Goal: Transaction & Acquisition: Book appointment/travel/reservation

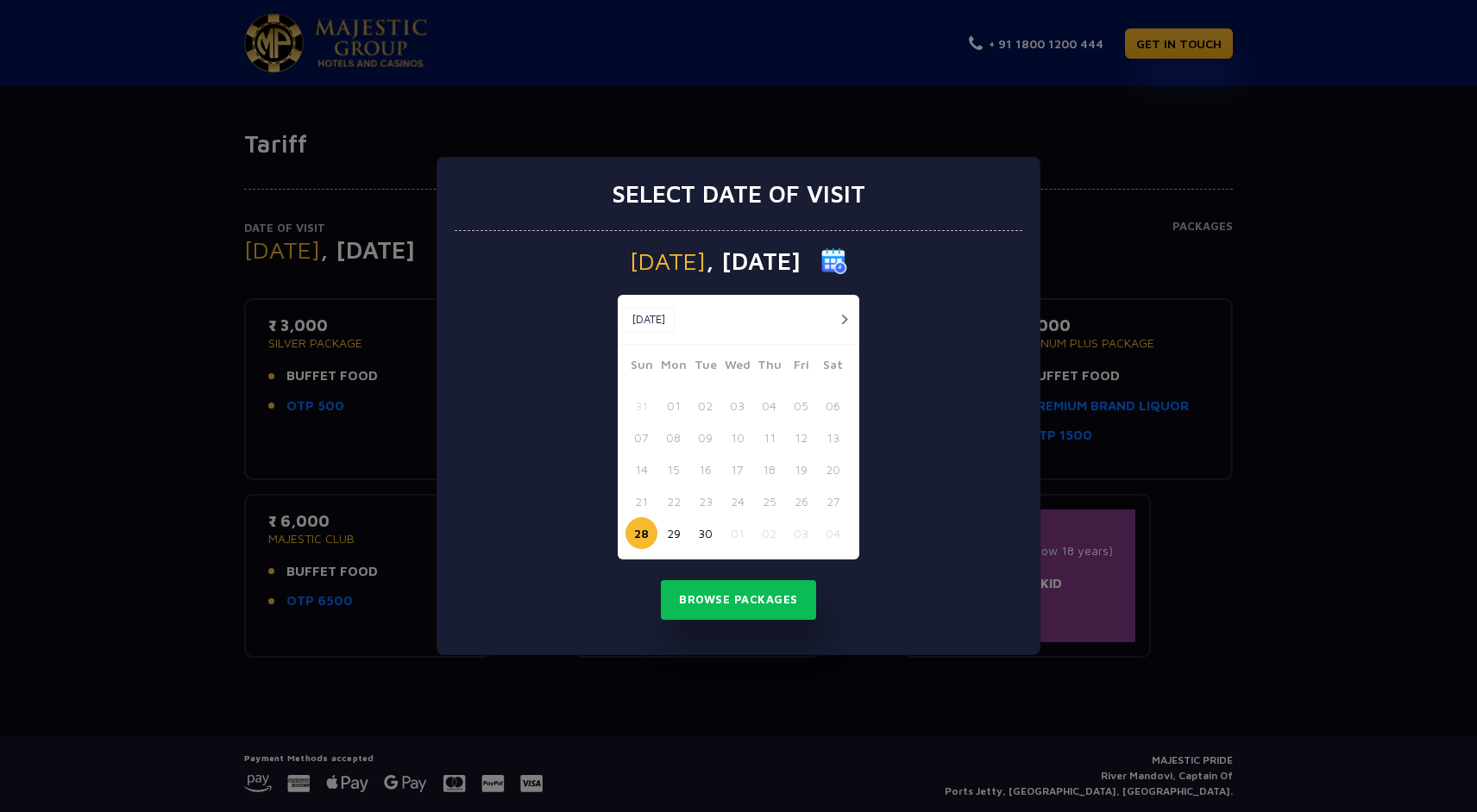
click at [845, 313] on button "button" at bounding box center [844, 320] width 22 height 22
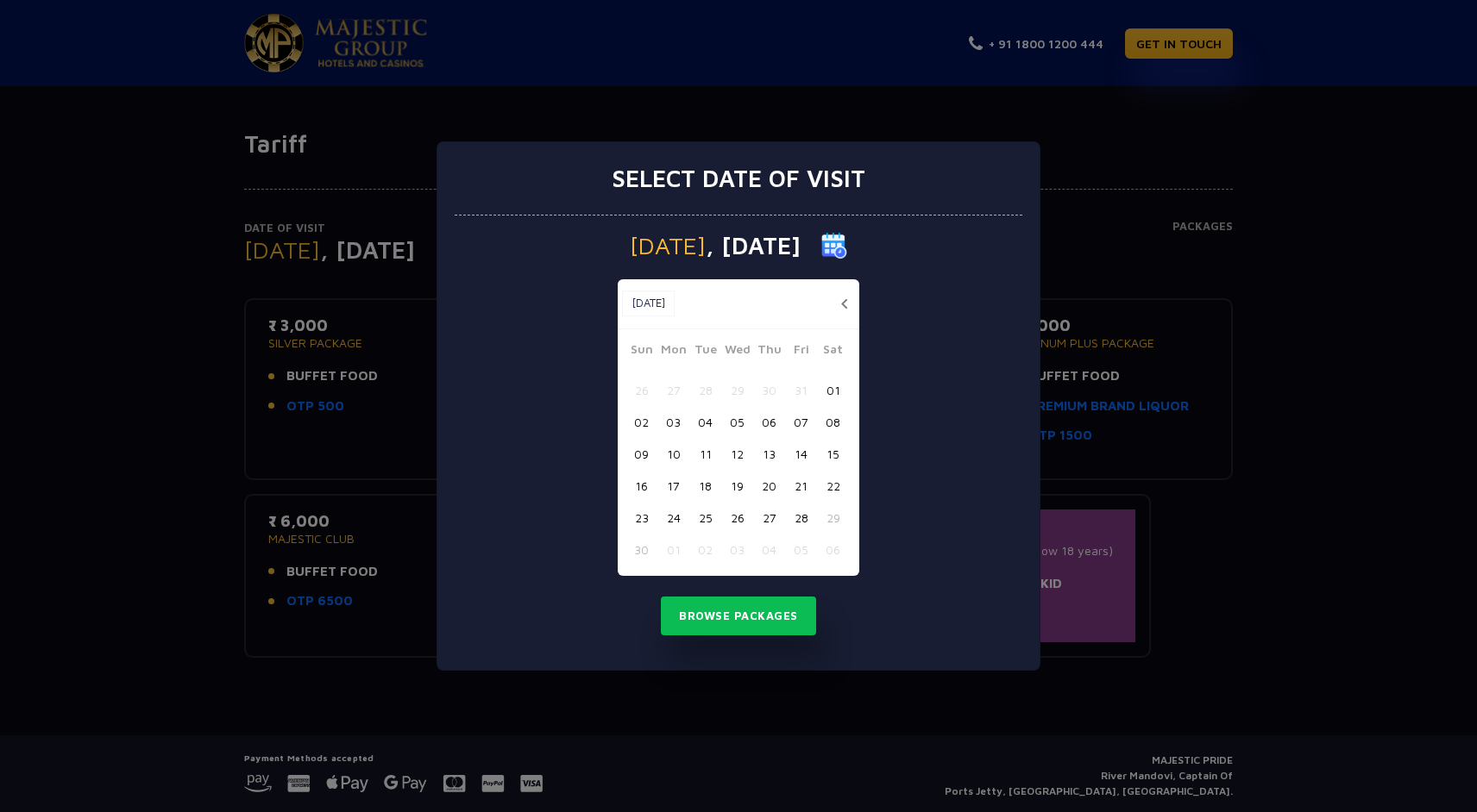
click at [801, 516] on button "28" at bounding box center [801, 517] width 32 height 32
click at [818, 629] on div "Browse Packages" at bounding box center [738, 616] width 567 height 40
click at [755, 610] on button "Browse Packages" at bounding box center [738, 616] width 155 height 40
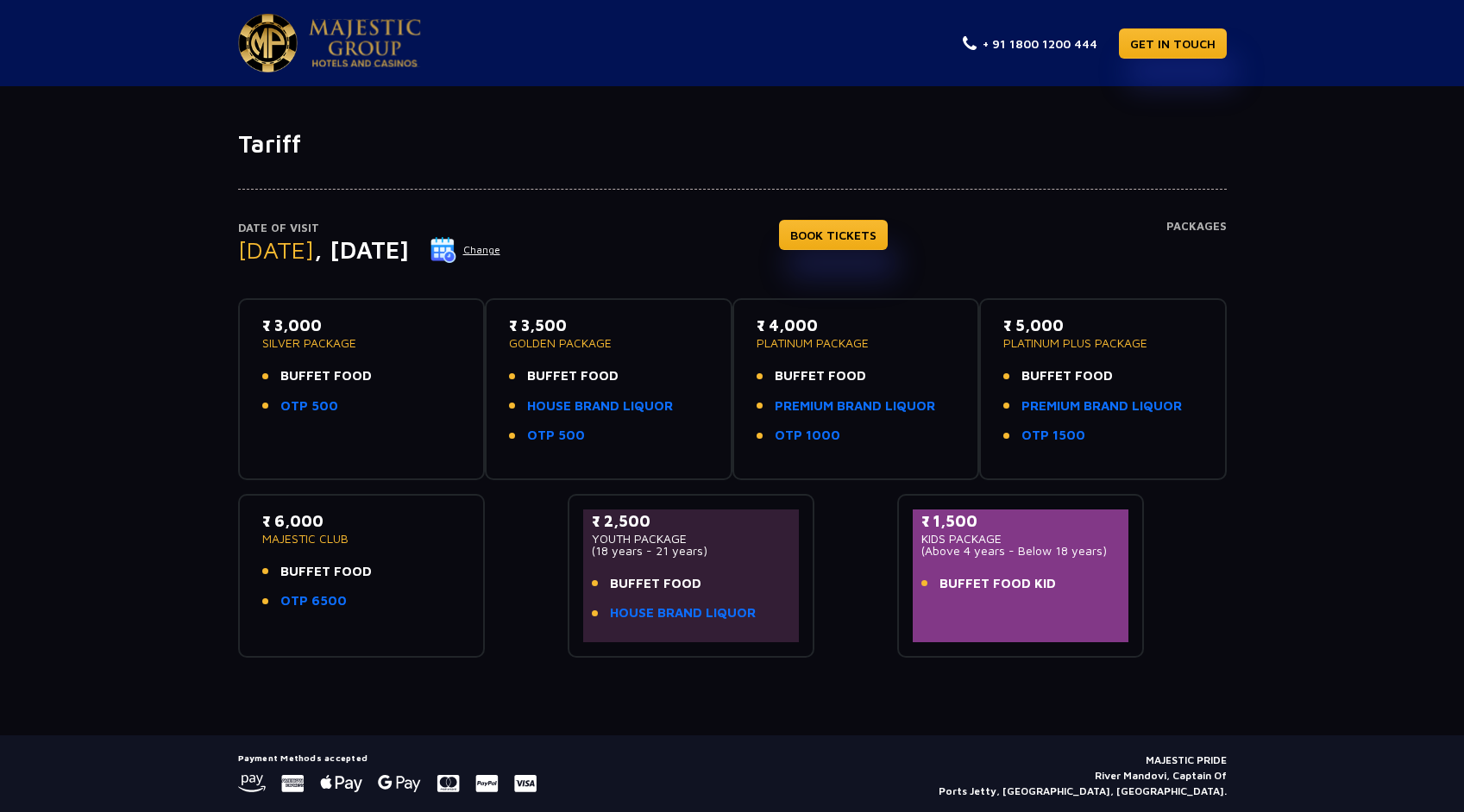
click at [502, 257] on button "Change" at bounding box center [465, 250] width 72 height 28
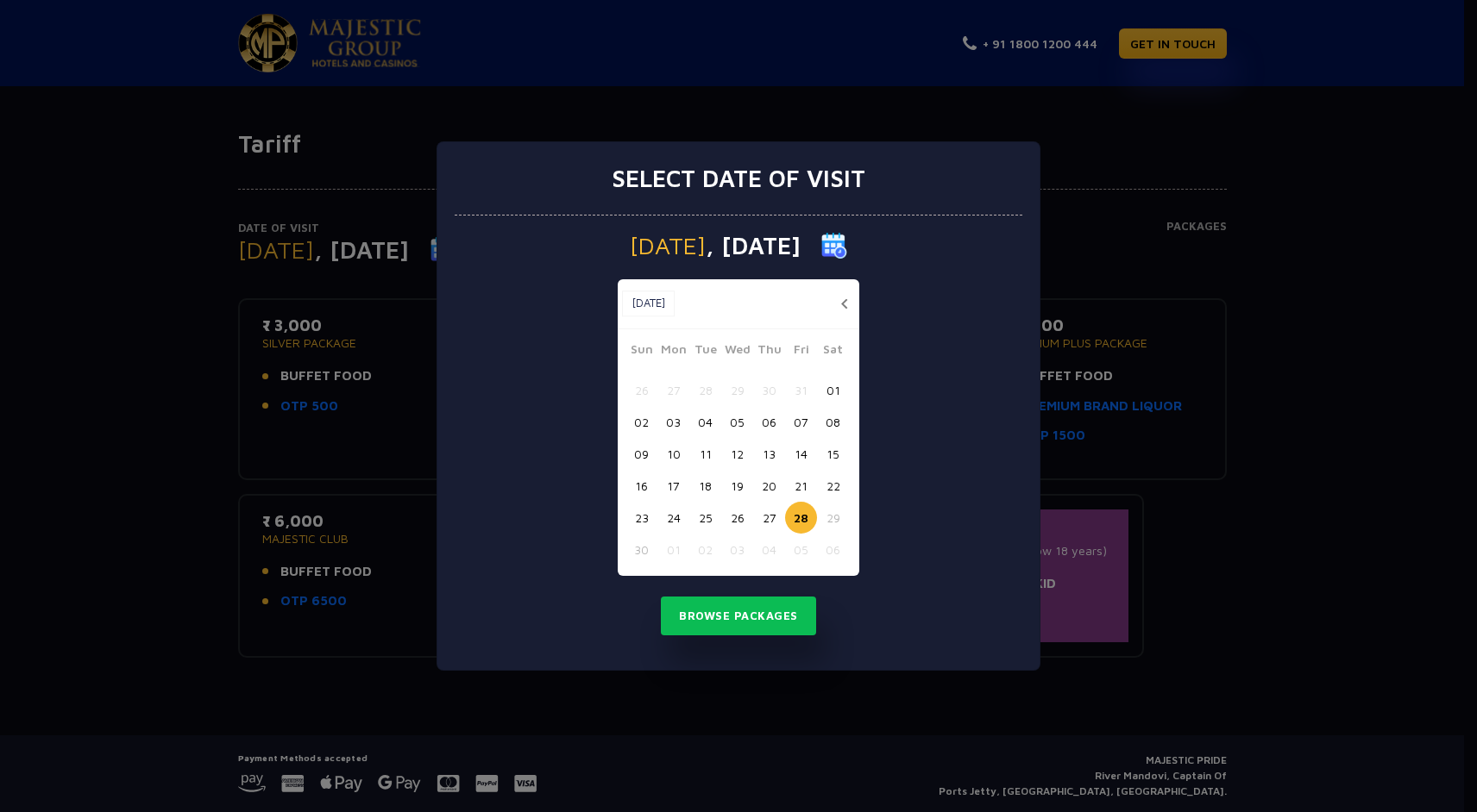
click at [770, 513] on button "27" at bounding box center [769, 517] width 32 height 32
click at [764, 612] on button "Browse Packages" at bounding box center [738, 616] width 155 height 40
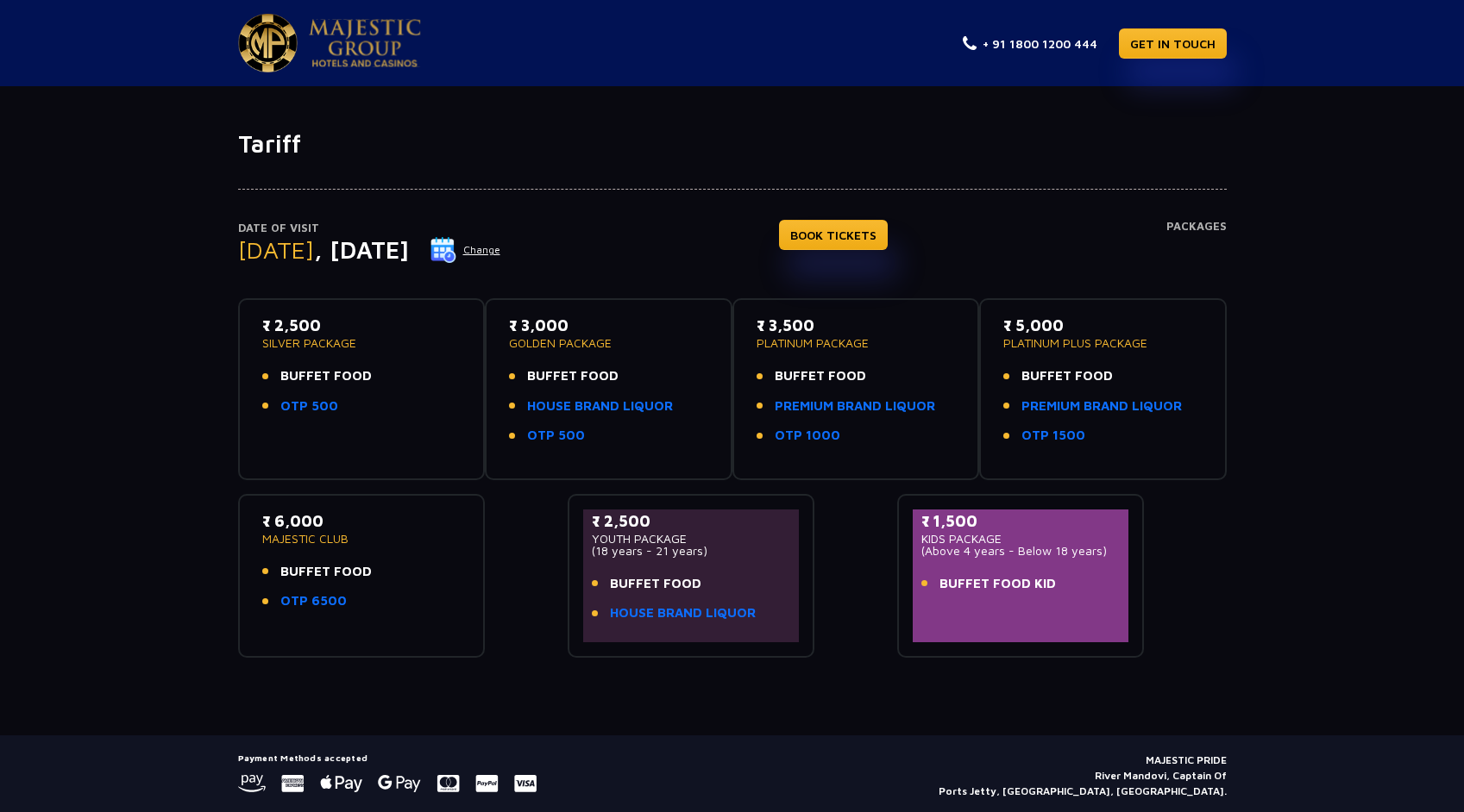
click at [780, 329] on p "₹ 3,500" at bounding box center [856, 325] width 200 height 23
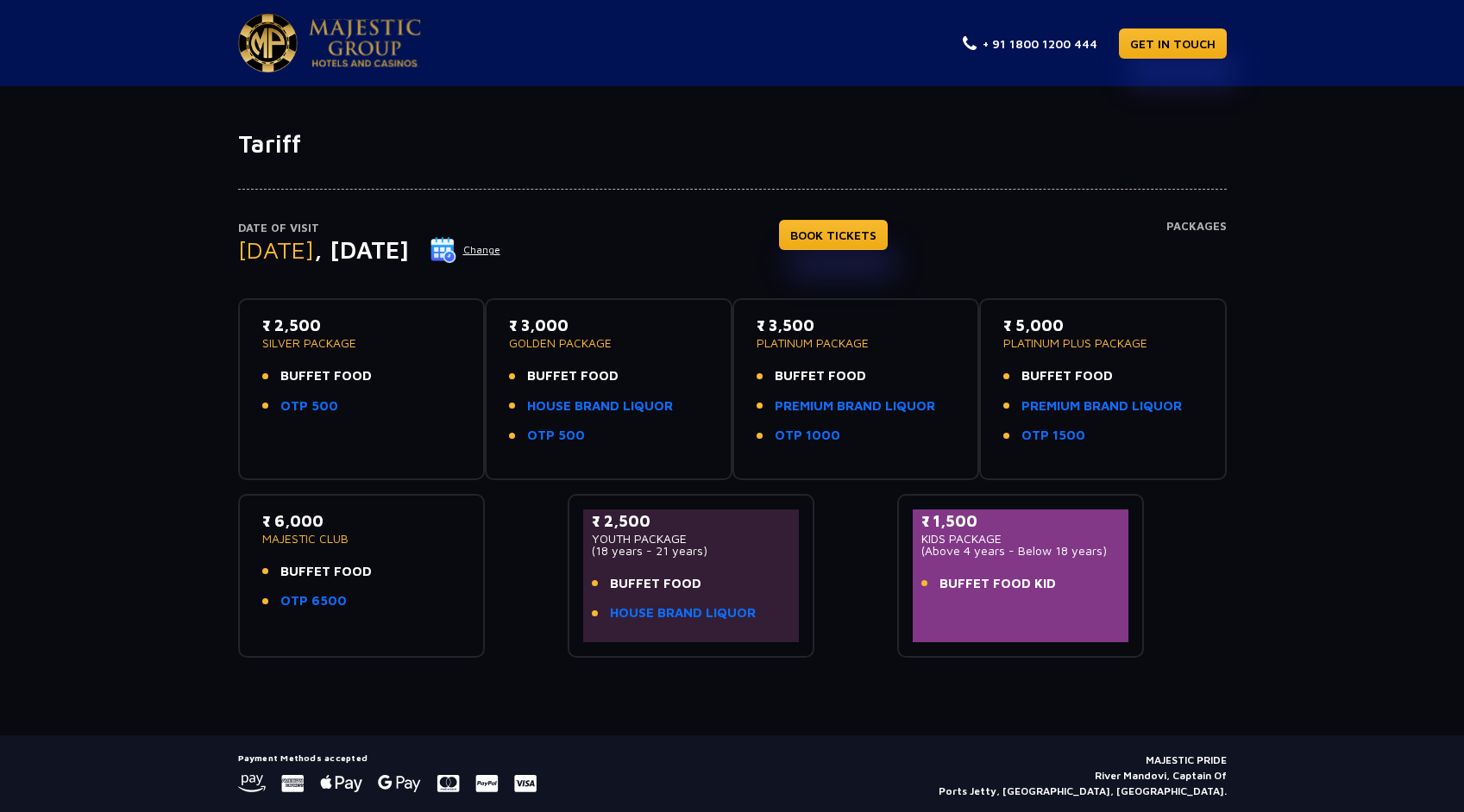
click at [701, 250] on div "Date of Visit [DATE] Change BOOK TICKETS Packages" at bounding box center [732, 259] width 988 height 79
click at [803, 331] on p "₹ 3,500" at bounding box center [856, 325] width 200 height 23
click at [798, 325] on p "₹ 3,500" at bounding box center [856, 325] width 200 height 23
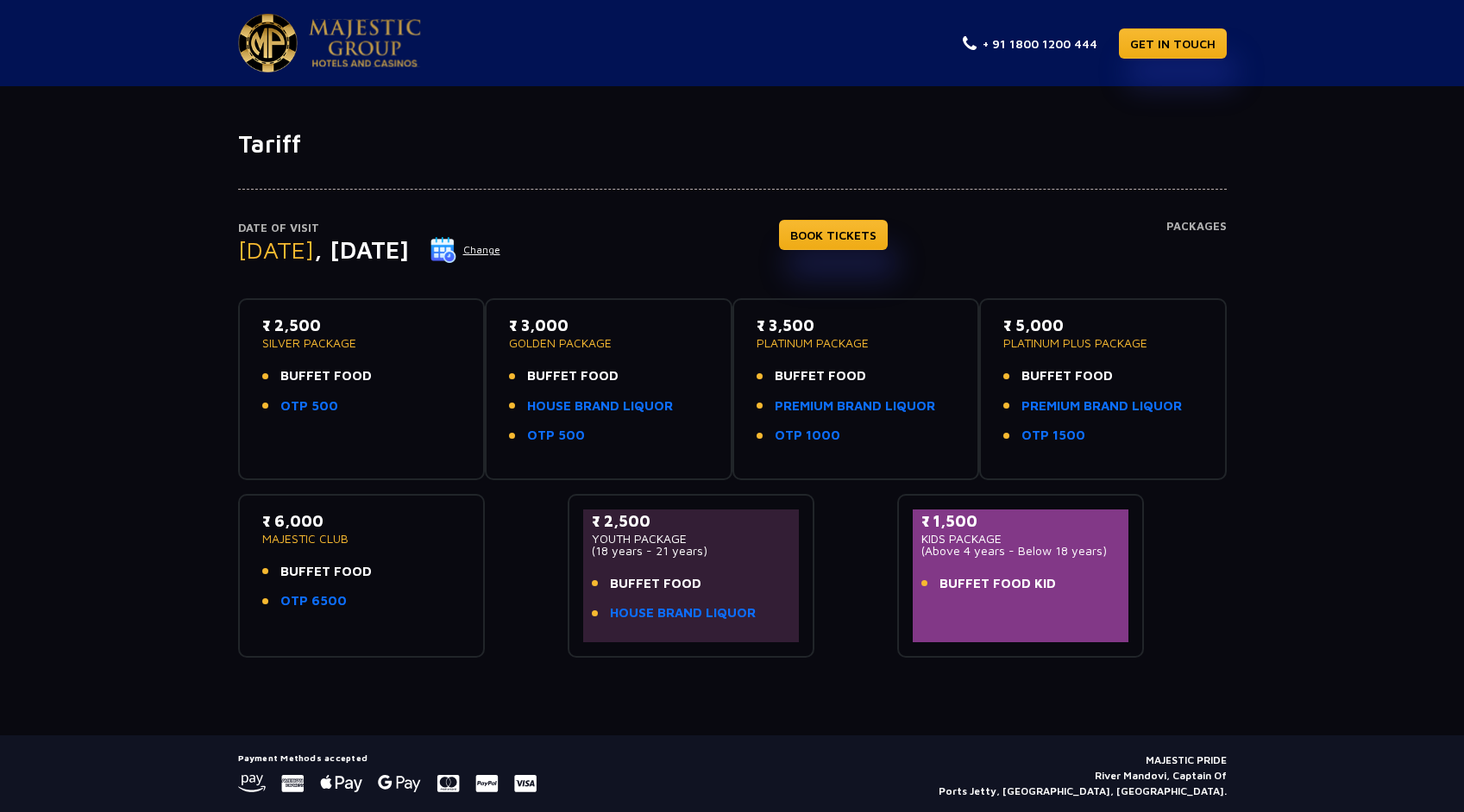
click at [760, 203] on div "Date of Visit [DATE] Change BOOK TICKETS Packages ₹ 2,500 SILVER PACKAGE BUFFET…" at bounding box center [732, 408] width 1009 height 499
click at [777, 319] on p "₹ 3,500" at bounding box center [856, 325] width 200 height 23
click at [696, 246] on div "Date of Visit [DATE] Change BOOK TICKETS Packages" at bounding box center [732, 259] width 988 height 79
click at [502, 240] on button "Change" at bounding box center [465, 250] width 72 height 28
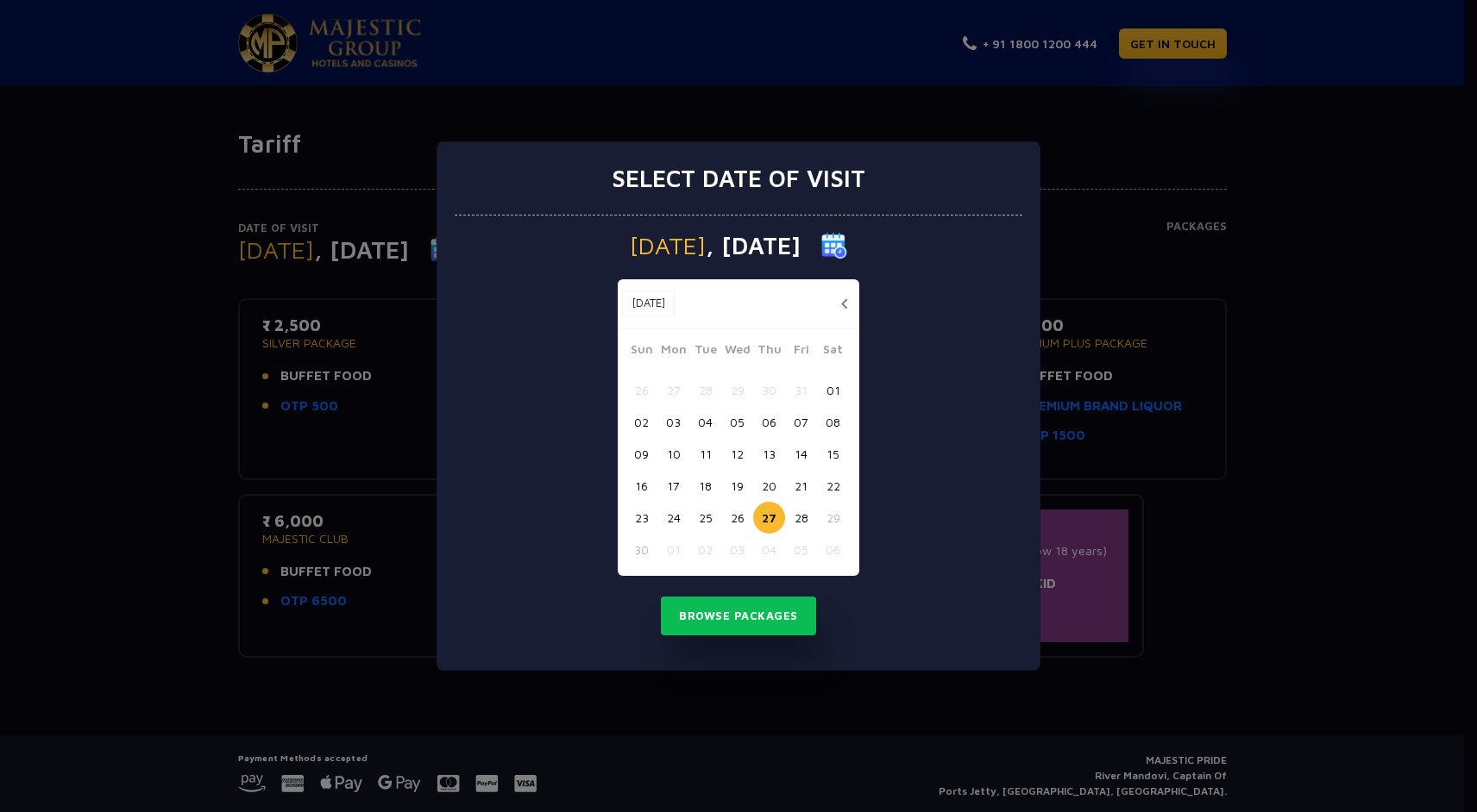
click at [933, 109] on div "Select date of visit [DATE] [DATE] [DATE] Sun Mon Tue Wed Thu Fri Sat 26 27 28 …" at bounding box center [738, 406] width 1477 height 812
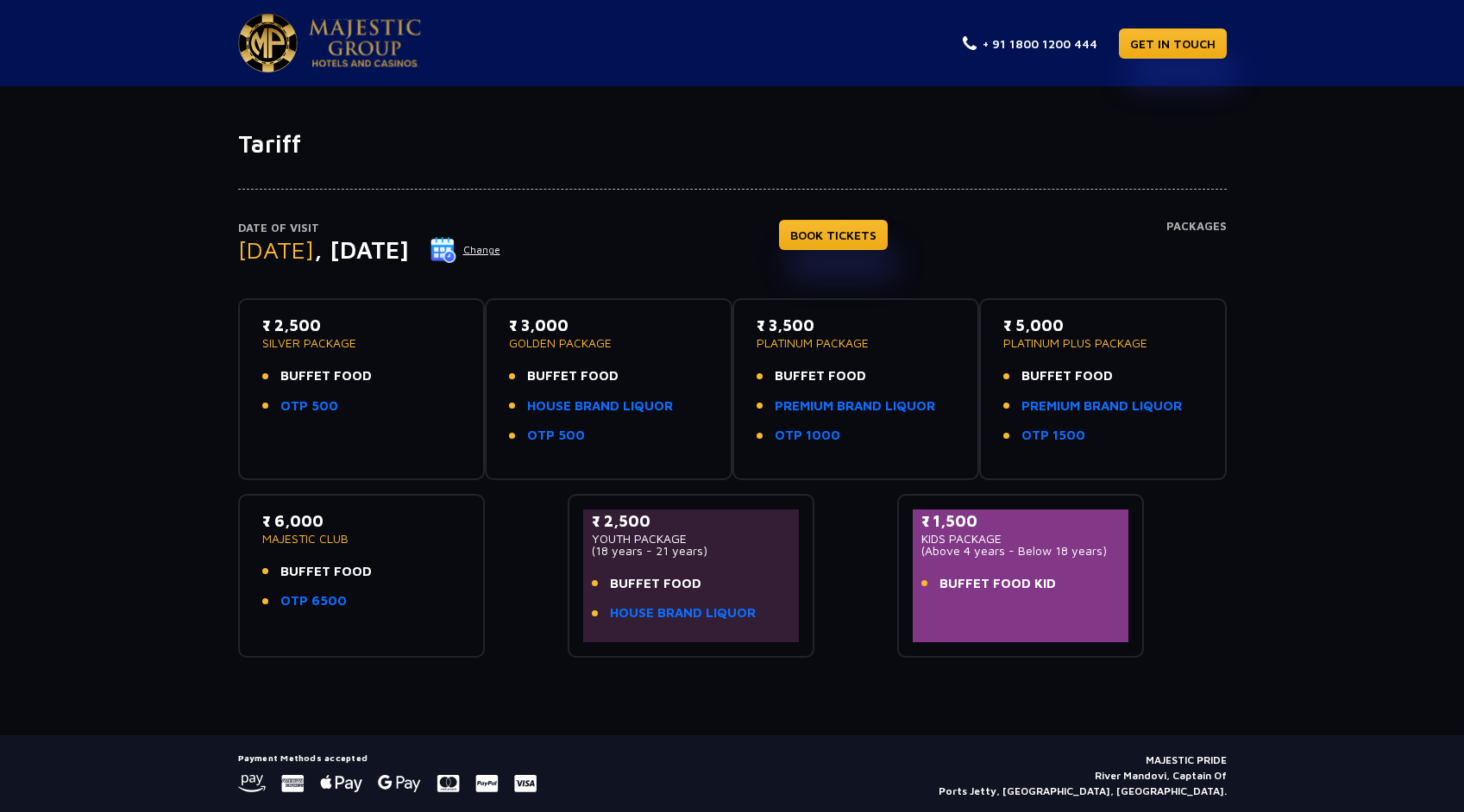
click at [690, 242] on div "Date of Visit [DATE] Change BOOK TICKETS Packages" at bounding box center [732, 259] width 988 height 79
click at [680, 256] on div "Date of Visit [DATE] Change BOOK TICKETS Packages" at bounding box center [732, 259] width 988 height 79
click at [810, 318] on p "₹ 3,500" at bounding box center [856, 325] width 200 height 23
click at [784, 322] on p "₹ 3,500" at bounding box center [856, 325] width 200 height 23
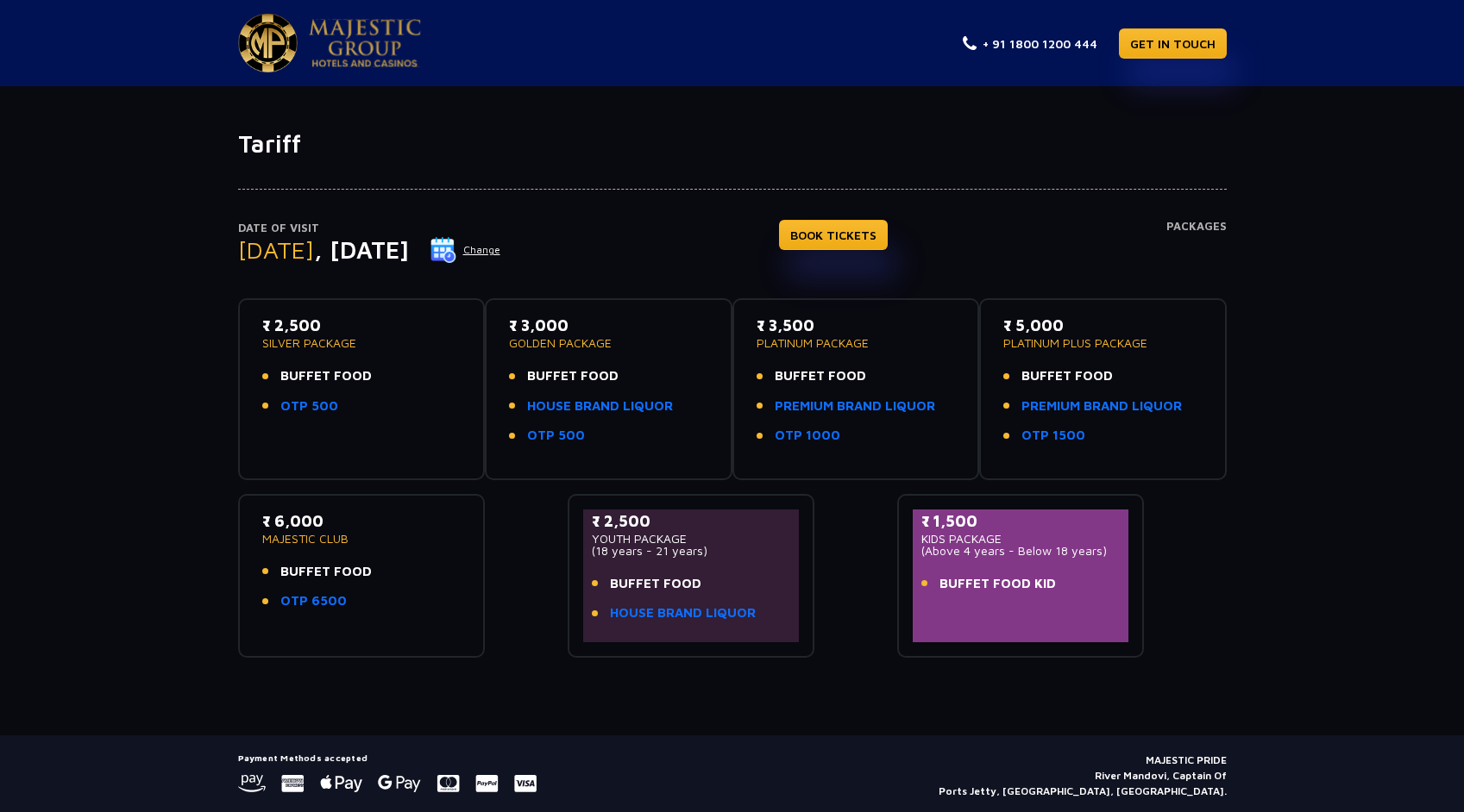
click at [784, 322] on p "₹ 3,500" at bounding box center [856, 325] width 200 height 23
click at [759, 238] on div "Date of Visit [DATE] Change BOOK TICKETS Packages" at bounding box center [732, 259] width 988 height 79
click at [502, 253] on button "Change" at bounding box center [465, 250] width 72 height 28
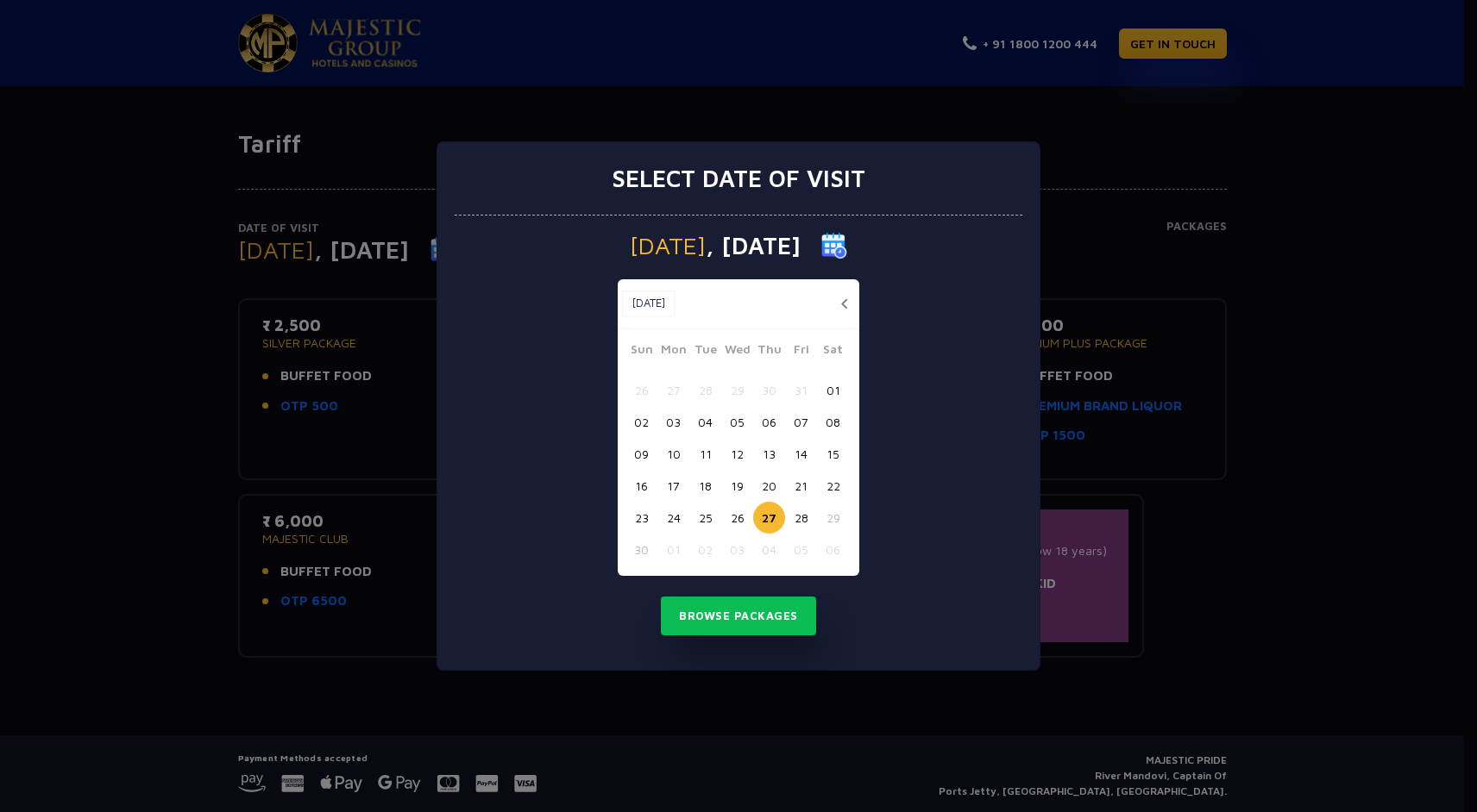
click at [736, 514] on button "26" at bounding box center [737, 517] width 32 height 32
click at [751, 615] on button "Browse Packages" at bounding box center [738, 616] width 155 height 40
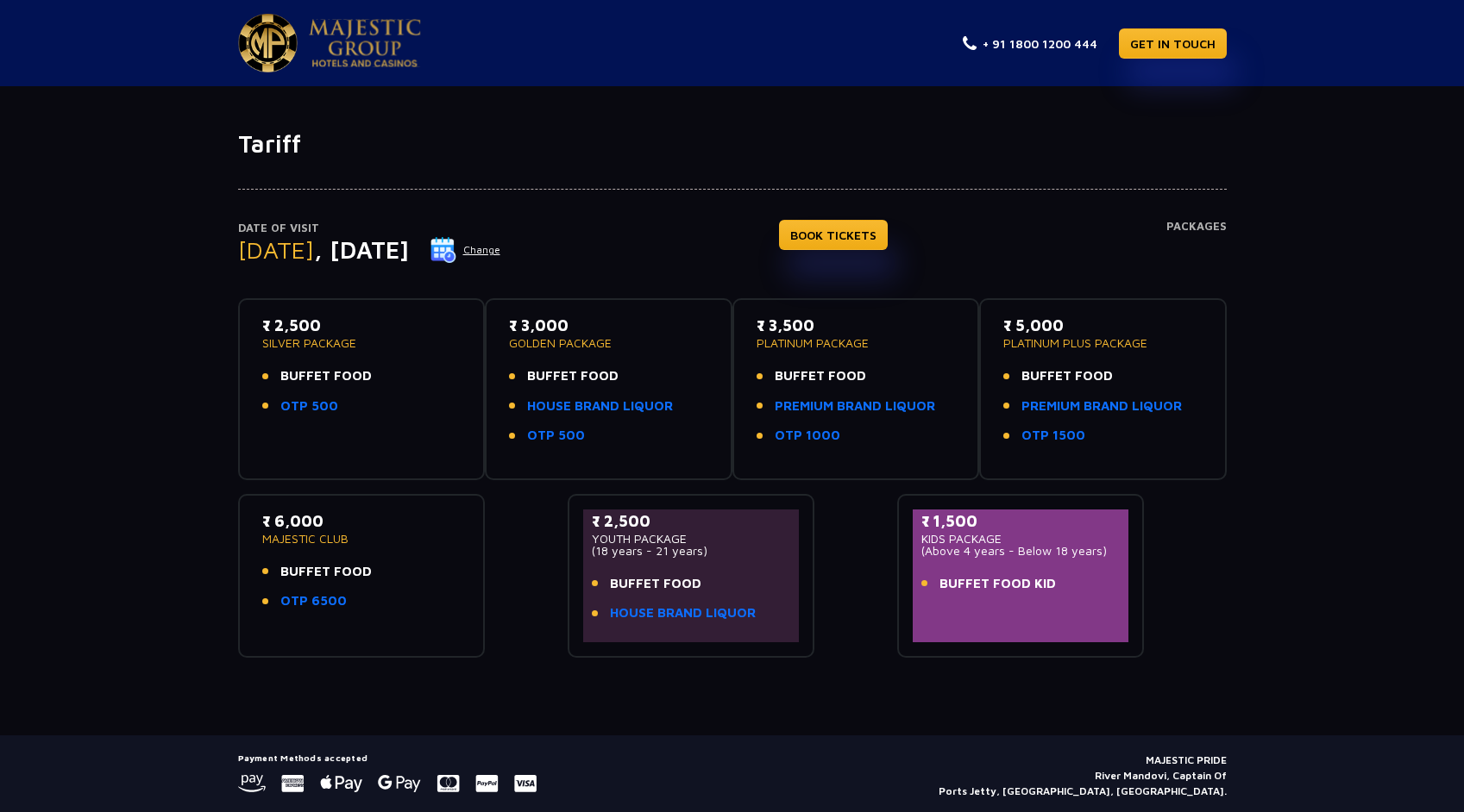
click at [409, 253] on span ", [DATE]" at bounding box center [362, 249] width 95 height 29
click at [698, 268] on div "Date of Visit [DATE] Change BOOK TICKETS Packages" at bounding box center [732, 259] width 988 height 79
click at [456, 246] on img at bounding box center [443, 250] width 26 height 26
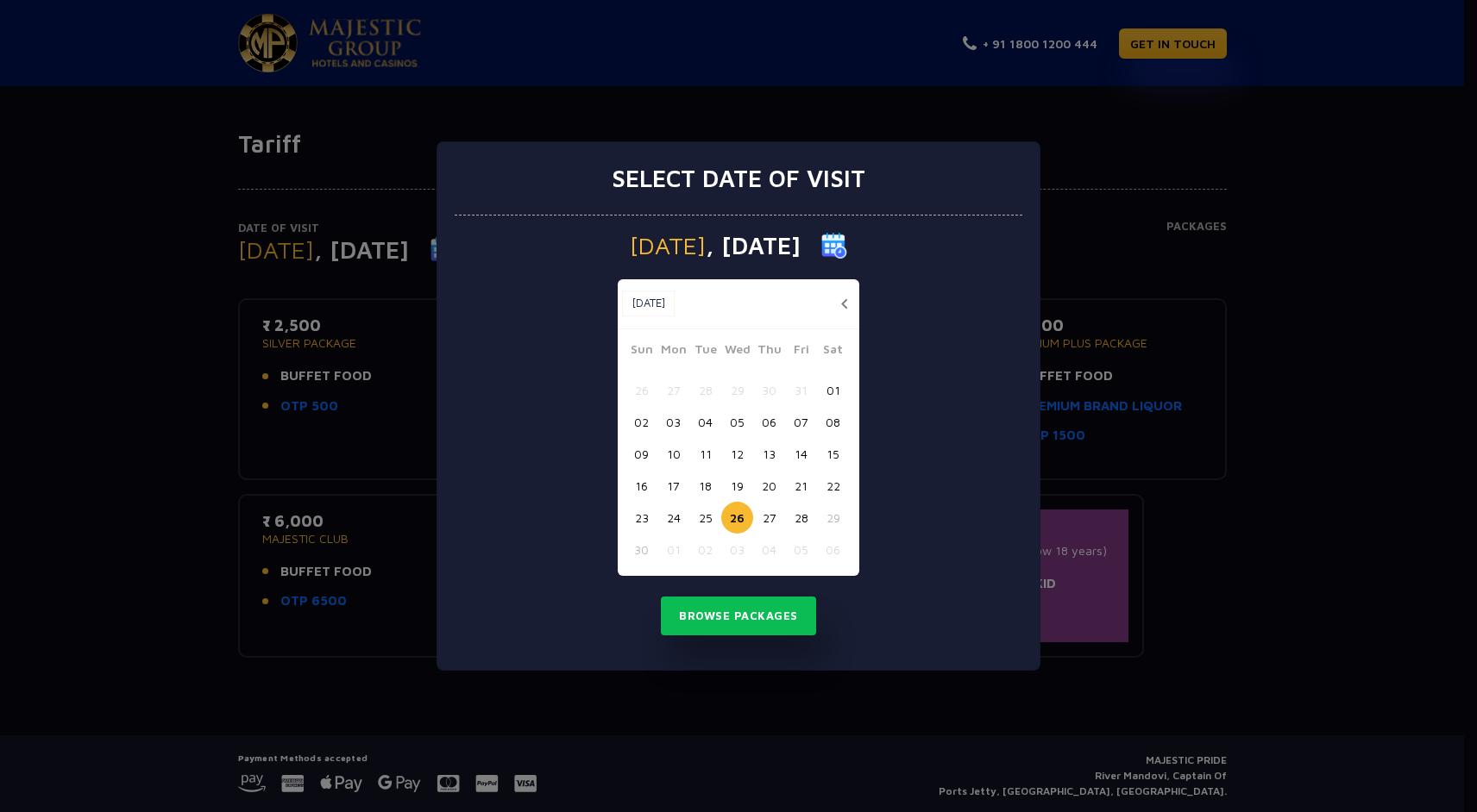
click at [764, 507] on button "27" at bounding box center [769, 517] width 32 height 32
click at [772, 624] on button "Browse Packages" at bounding box center [738, 616] width 155 height 40
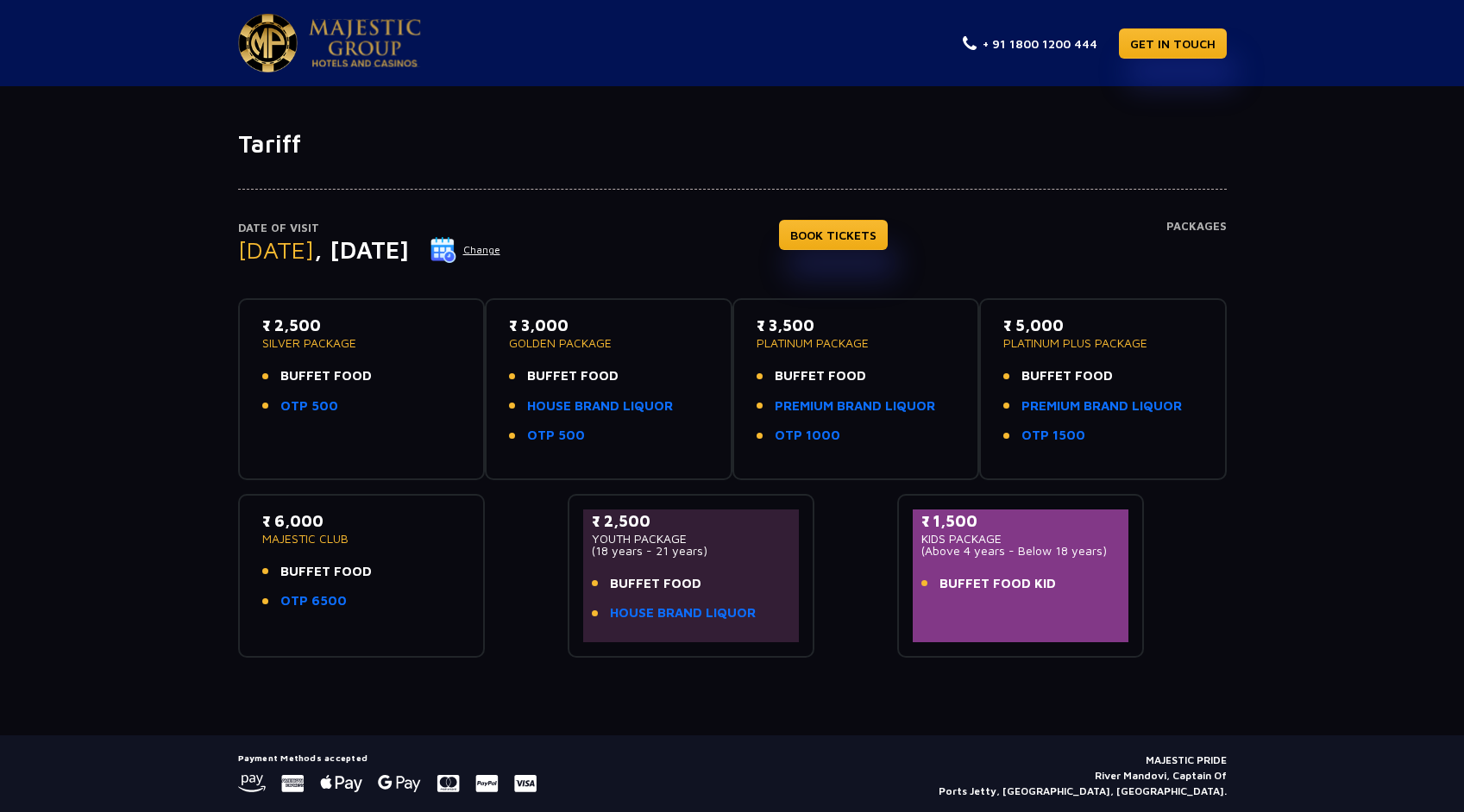
click at [409, 259] on span ", [DATE]" at bounding box center [362, 249] width 95 height 29
click at [409, 252] on span ", [DATE]" at bounding box center [362, 249] width 95 height 29
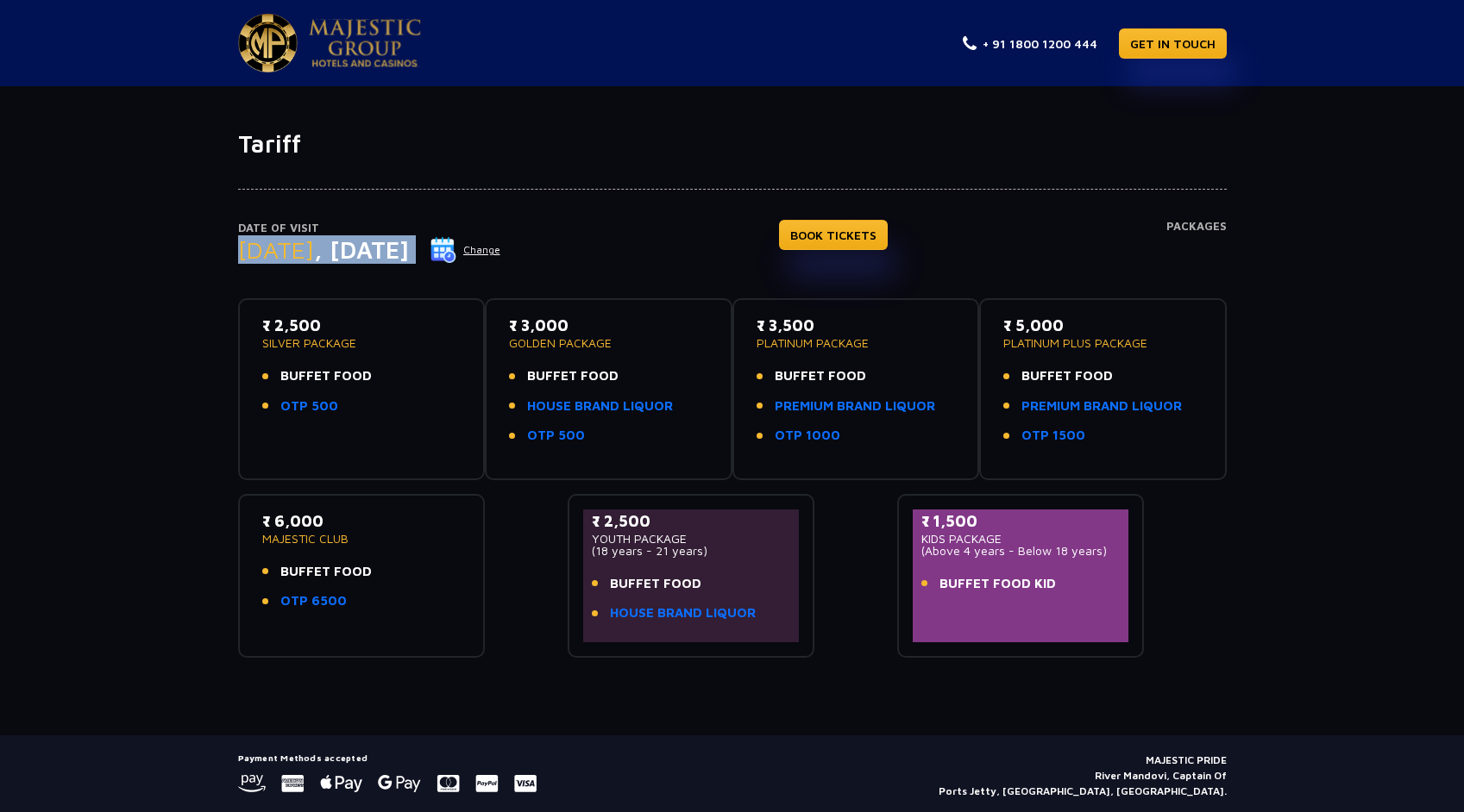
click at [655, 174] on div at bounding box center [732, 174] width 988 height 31
click at [782, 234] on div "Date of Visit [DATE] Change BOOK TICKETS Packages" at bounding box center [732, 259] width 988 height 79
click at [272, 134] on h1 "Tariff" at bounding box center [732, 144] width 988 height 30
